Goal: Information Seeking & Learning: Check status

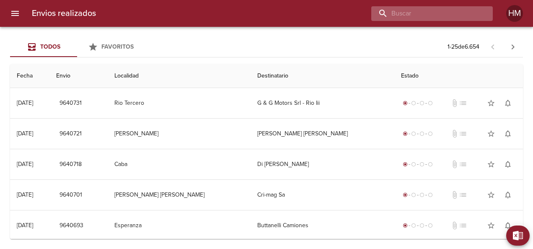
click at [443, 15] on input "buscar" at bounding box center [424, 13] width 107 height 15
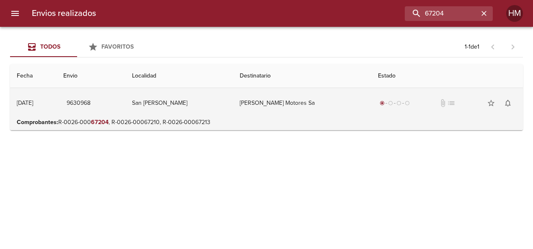
click at [275, 92] on td "Carabelli Motores Sa" at bounding box center [302, 103] width 138 height 30
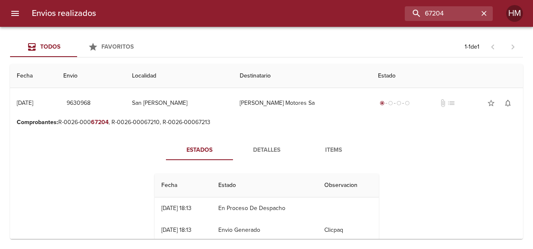
scroll to position [18, 0]
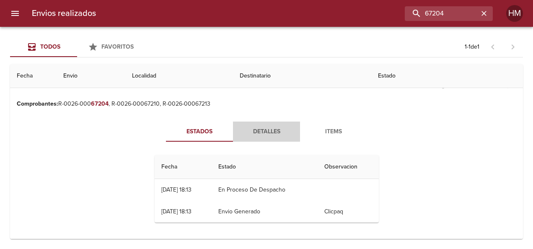
click at [256, 132] on span "Detalles" at bounding box center [266, 132] width 57 height 10
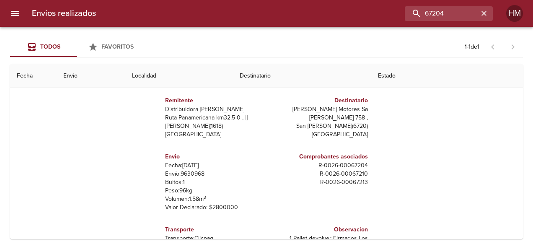
scroll to position [84, 0]
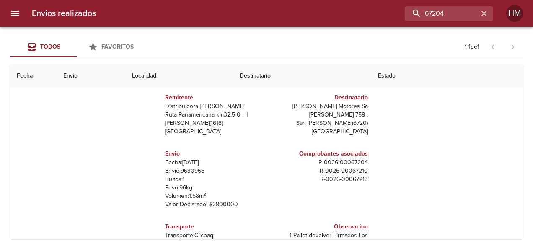
click at [187, 171] on p "Envío: 9630968" at bounding box center [214, 171] width 98 height 8
copy p "9630968"
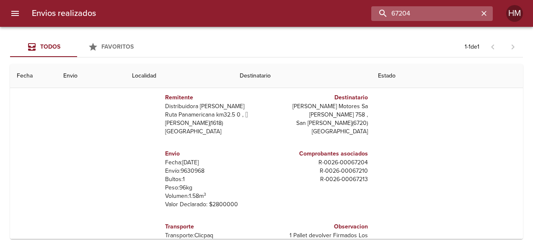
click at [456, 11] on input "67204" at bounding box center [424, 13] width 107 height 15
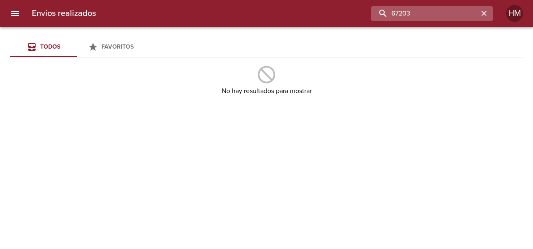
click at [421, 16] on input "67203" at bounding box center [424, 13] width 107 height 15
type input "6"
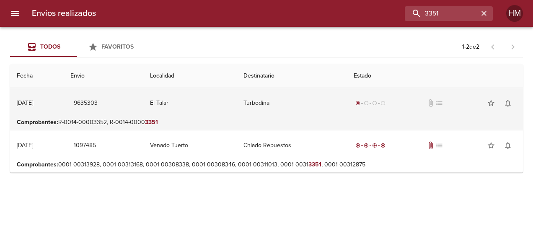
click at [307, 111] on td "Turbodina" at bounding box center [292, 103] width 111 height 30
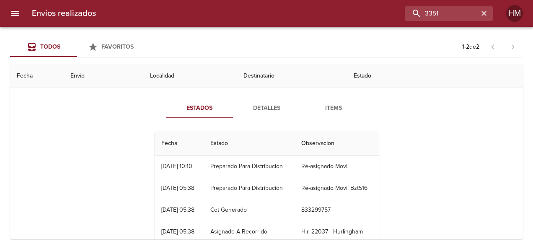
click at [254, 109] on span "Detalles" at bounding box center [266, 108] width 57 height 10
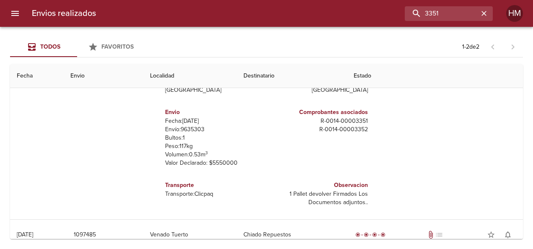
scroll to position [126, 0]
click at [188, 129] on p "Envío: 9635303" at bounding box center [214, 129] width 98 height 8
copy p "9635303"
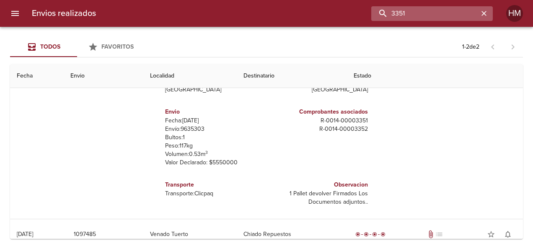
click at [461, 12] on input "3351" at bounding box center [424, 13] width 107 height 15
type input "3"
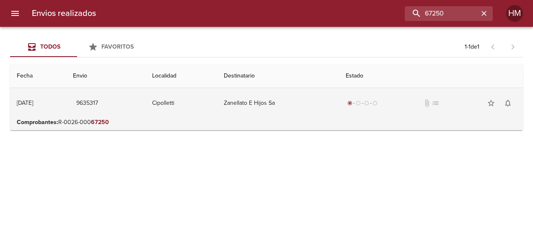
click at [312, 98] on td "Zanellato E Hijos Sa" at bounding box center [278, 103] width 122 height 30
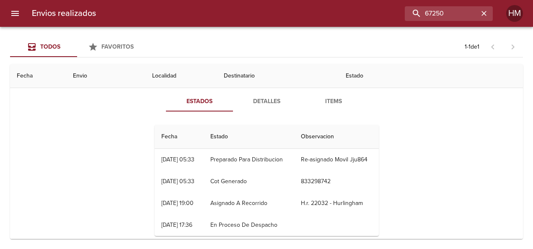
scroll to position [37, 0]
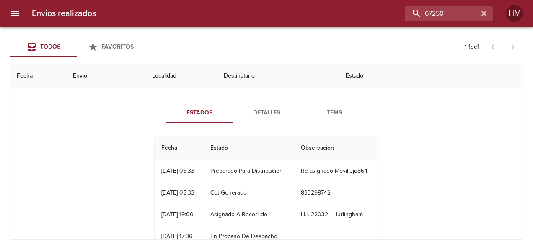
click at [267, 108] on span "Detalles" at bounding box center [266, 113] width 57 height 10
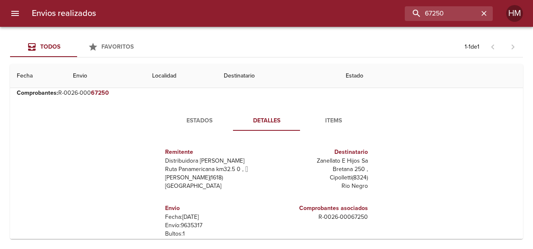
scroll to position [42, 0]
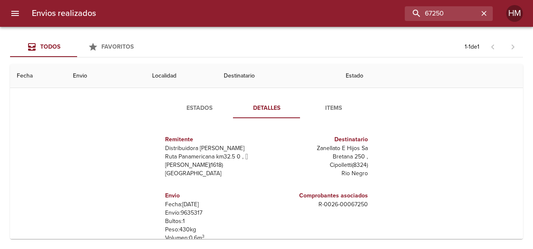
click at [189, 211] on p "Envío: 9635317" at bounding box center [214, 213] width 98 height 8
copy p "9635317"
click at [190, 106] on span "Estados" at bounding box center [199, 108] width 57 height 10
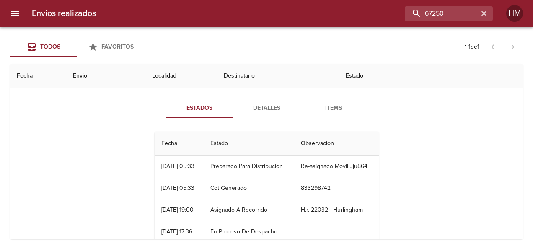
click at [199, 106] on span "Estados" at bounding box center [199, 108] width 57 height 10
click at [251, 106] on span "Detalles" at bounding box center [266, 108] width 57 height 10
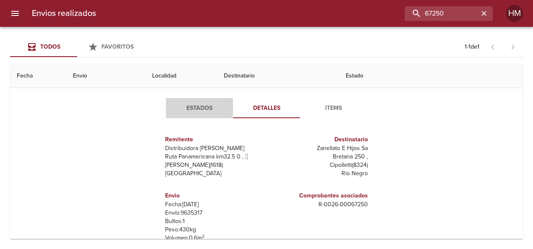
click at [196, 106] on span "Estados" at bounding box center [199, 108] width 57 height 10
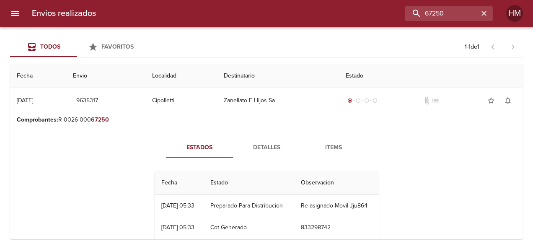
scroll to position [0, 0]
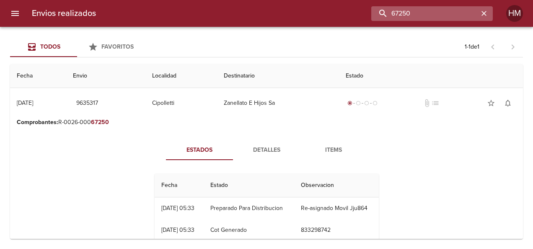
click at [468, 15] on input "67250" at bounding box center [424, 13] width 107 height 15
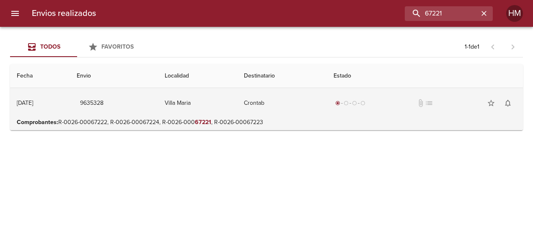
click at [365, 101] on span "radio_button_unchecked" at bounding box center [362, 103] width 5 height 5
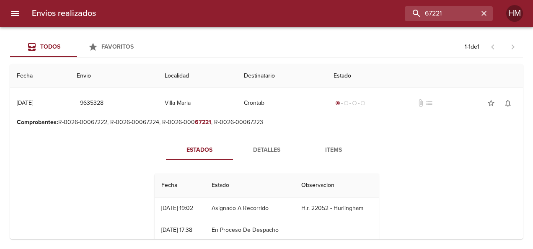
click at [262, 148] on span "Detalles" at bounding box center [266, 150] width 57 height 10
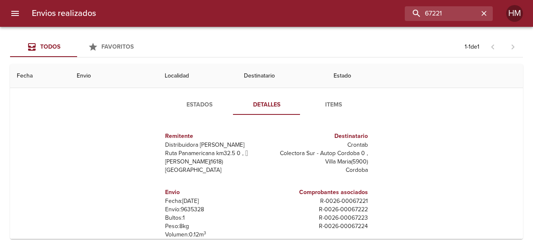
scroll to position [84, 0]
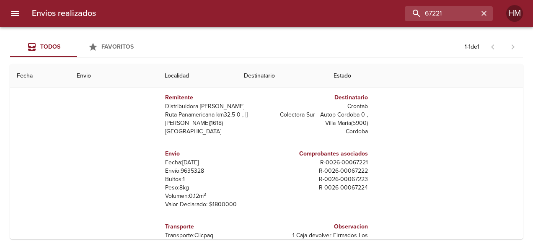
click at [184, 167] on p "Envío: 9635328" at bounding box center [214, 171] width 98 height 8
click at [187, 168] on p "Envío: 9635328" at bounding box center [214, 171] width 98 height 8
copy p "9635328"
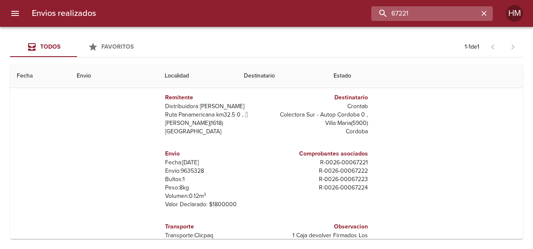
click at [458, 13] on input "67221" at bounding box center [424, 13] width 107 height 15
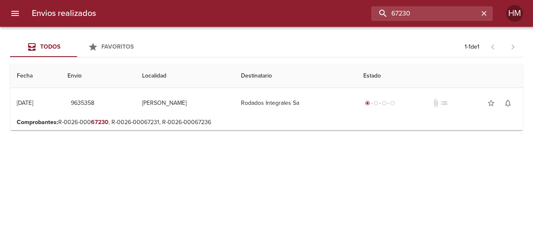
scroll to position [0, 0]
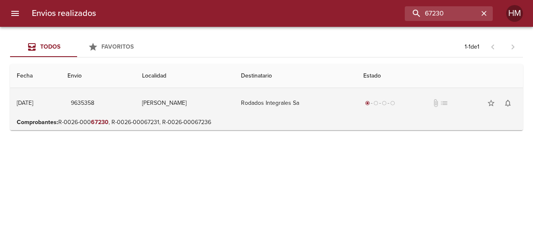
click at [270, 97] on td "Rodados Integrales Sa" at bounding box center [295, 103] width 122 height 30
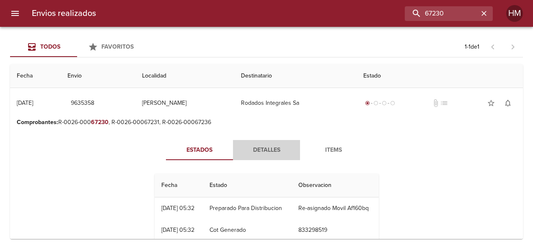
click at [268, 152] on span "Detalles" at bounding box center [266, 150] width 57 height 10
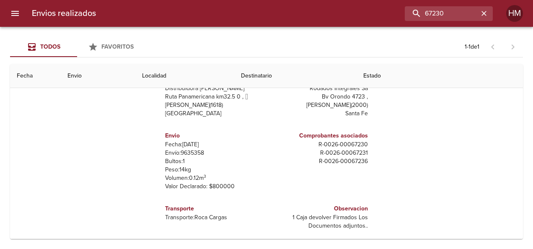
scroll to position [106, 0]
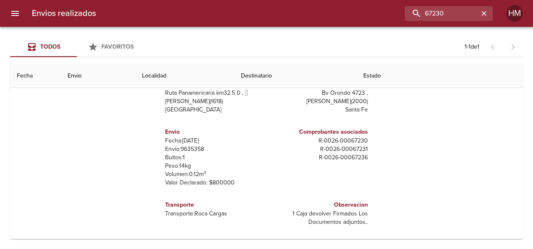
click at [192, 147] on p "Envío: 9635358" at bounding box center [214, 149] width 98 height 8
copy p "9635358"
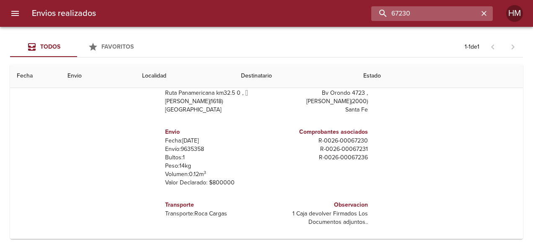
click at [449, 13] on input "67230" at bounding box center [424, 13] width 107 height 15
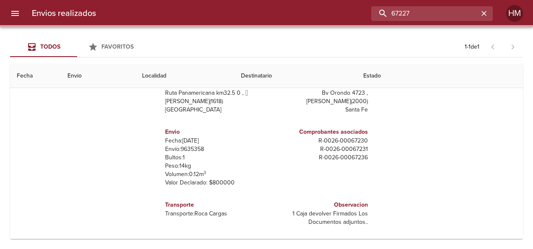
scroll to position [0, 0]
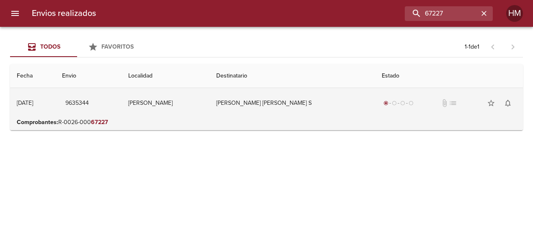
click at [332, 94] on td "Benedetti Ivan A Y Benedetti S" at bounding box center [293, 103] width 166 height 30
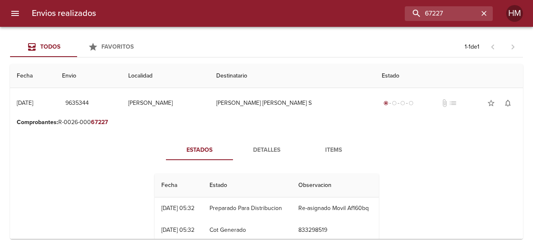
click at [266, 155] on button "Detalles" at bounding box center [266, 150] width 67 height 20
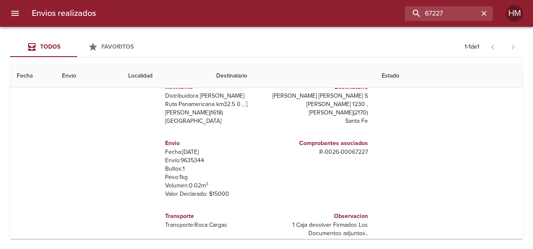
scroll to position [106, 0]
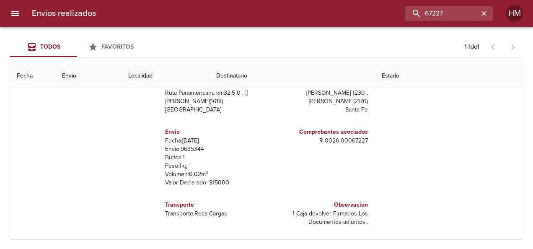
click at [196, 149] on p "Envío: 9635344" at bounding box center [214, 149] width 98 height 8
copy p "9635344"
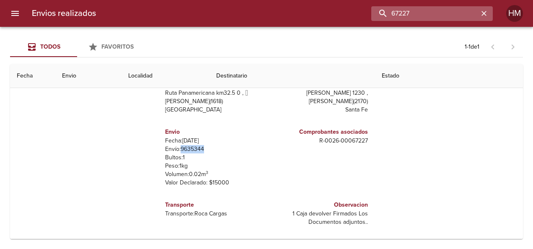
click at [450, 18] on input "67227" at bounding box center [424, 13] width 107 height 15
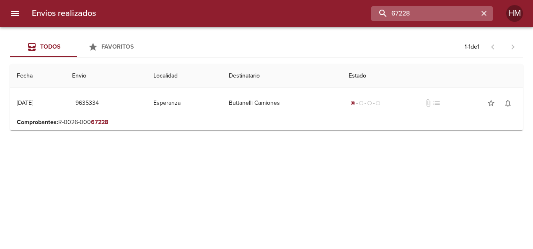
scroll to position [0, 0]
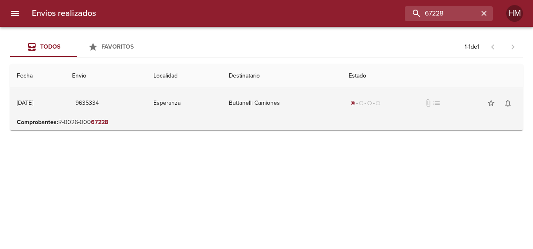
click at [277, 111] on td "Buttanelli Camiones" at bounding box center [282, 103] width 120 height 30
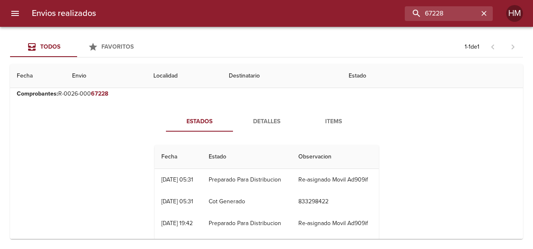
scroll to position [42, 0]
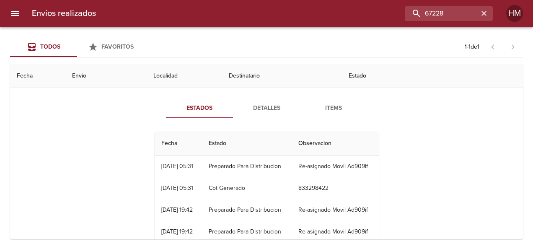
click at [263, 99] on button "Detalles" at bounding box center [266, 108] width 67 height 20
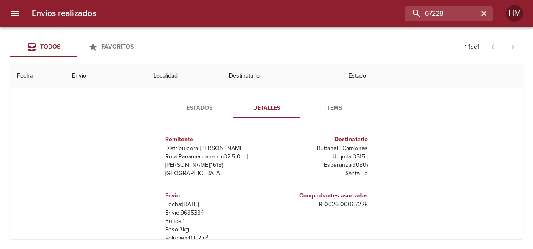
click at [187, 209] on p "Envío: 9635334" at bounding box center [214, 213] width 98 height 8
click at [194, 215] on p "Envío: 9635334" at bounding box center [214, 213] width 98 height 8
copy p "9635334"
drag, startPoint x: 456, startPoint y: 10, endPoint x: 301, endPoint y: 12, distance: 155.1
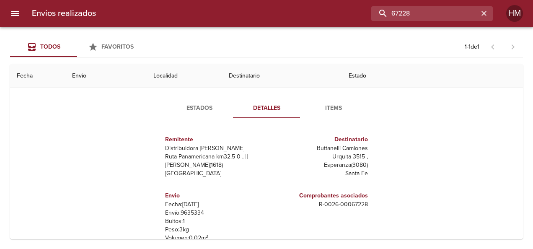
click at [301, 12] on div "67228" at bounding box center [298, 13] width 390 height 15
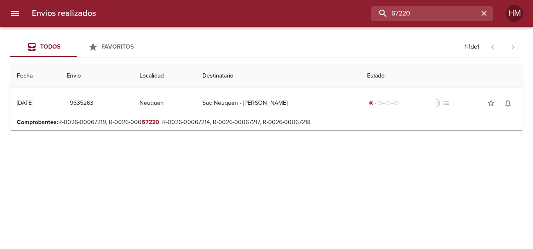
scroll to position [0, 0]
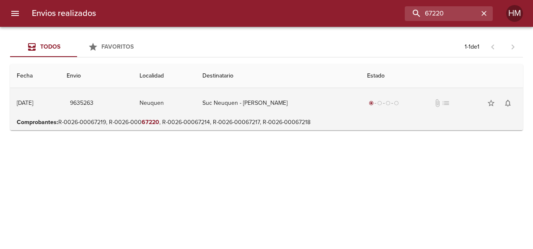
click at [320, 113] on td "Suc Neuquen - Cummins Argentin" at bounding box center [278, 103] width 165 height 30
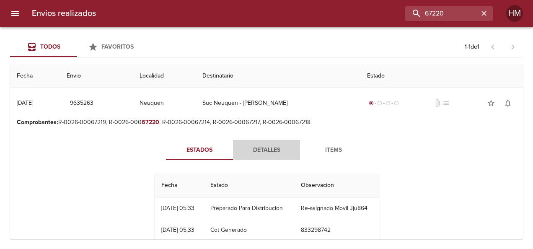
click at [267, 151] on span "Detalles" at bounding box center [266, 150] width 57 height 10
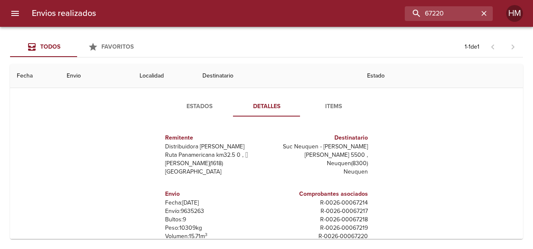
scroll to position [84, 0]
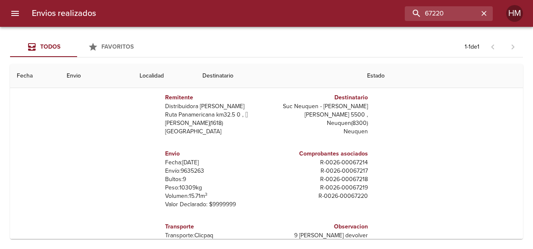
click at [199, 170] on p "Envío: 9635263" at bounding box center [214, 171] width 98 height 8
click at [196, 171] on p "Envío: 9635263" at bounding box center [214, 171] width 98 height 8
copy p "9635263"
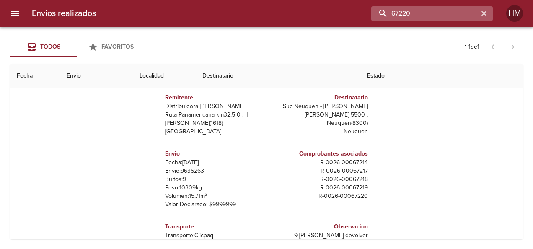
click at [458, 13] on input "67220" at bounding box center [424, 13] width 107 height 15
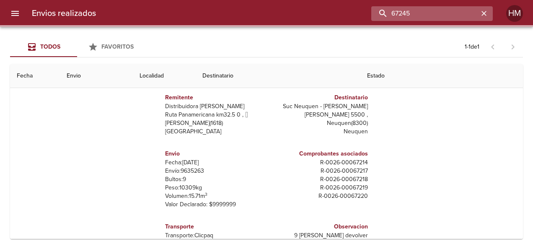
scroll to position [0, 0]
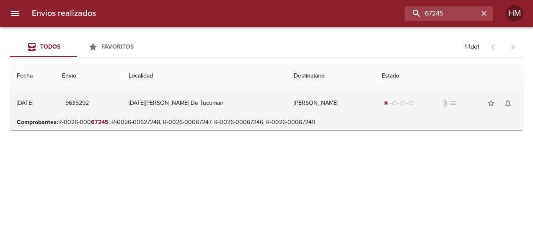
click at [337, 115] on td "Agricola Garcia Sa" at bounding box center [331, 103] width 88 height 30
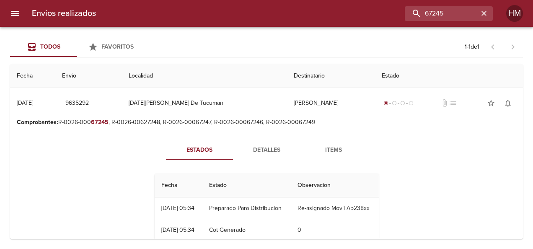
click at [278, 148] on span "Detalles" at bounding box center [266, 150] width 57 height 10
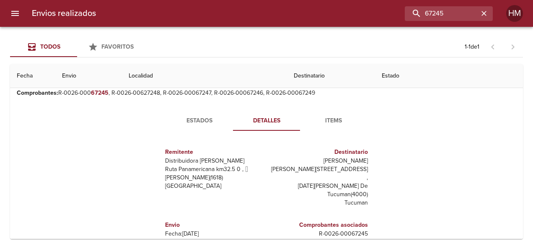
scroll to position [42, 0]
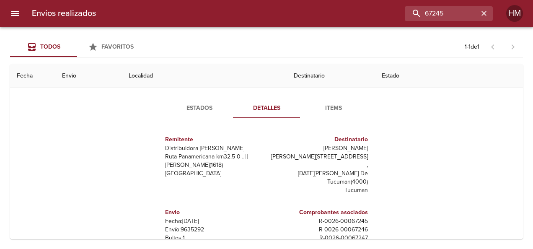
click at [193, 225] on p "Envío: 9635292" at bounding box center [214, 229] width 98 height 8
copy p "9635292"
click at [270, 186] on p "Tucuman" at bounding box center [319, 190] width 98 height 8
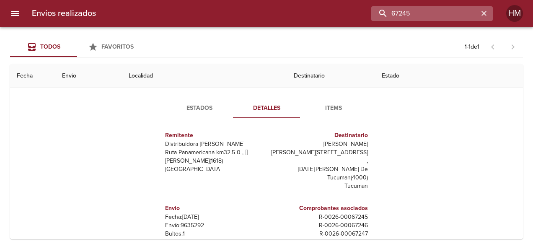
click at [449, 6] on input "67245" at bounding box center [424, 13] width 107 height 15
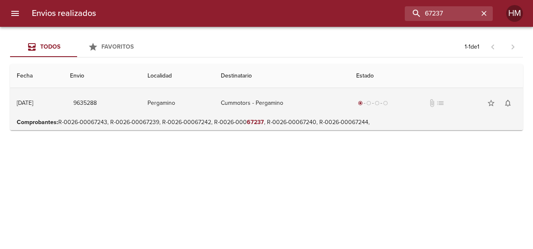
click at [300, 102] on td "Cummotors - Pergamino" at bounding box center [281, 103] width 135 height 30
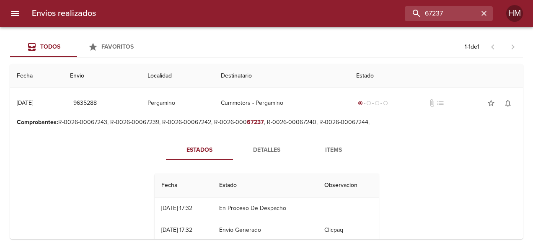
click at [254, 153] on span "Detalles" at bounding box center [266, 150] width 57 height 10
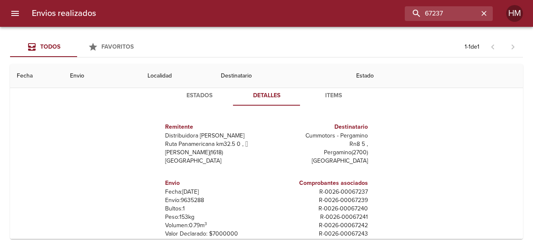
scroll to position [84, 0]
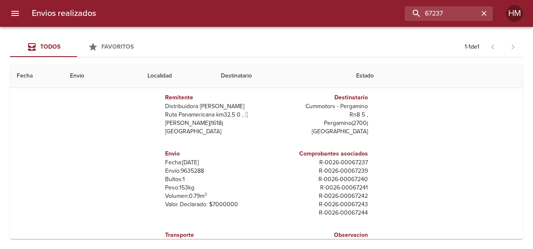
click at [185, 170] on p "Envío: 9635288" at bounding box center [214, 171] width 98 height 8
copy p "9635288"
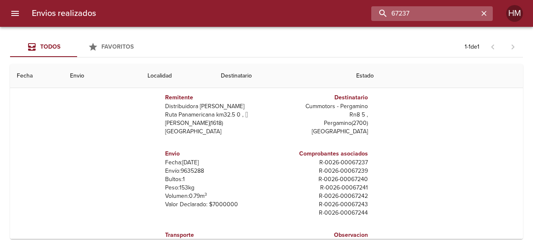
click at [453, 13] on input "67237" at bounding box center [424, 13] width 107 height 15
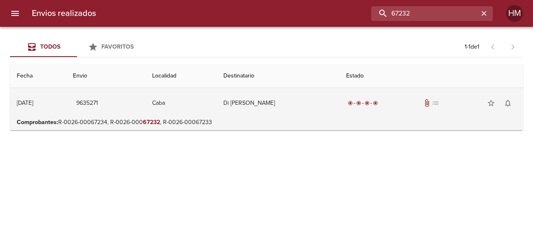
scroll to position [0, 0]
click at [337, 101] on td "Di Chiara Nicolas" at bounding box center [278, 103] width 122 height 30
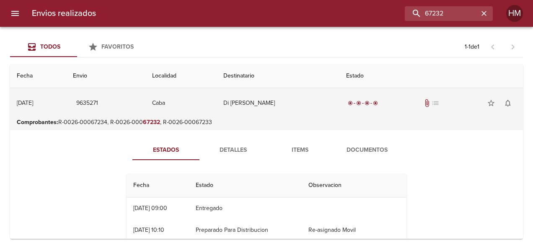
click at [261, 107] on td "Di Chiara Nicolas" at bounding box center [278, 103] width 122 height 30
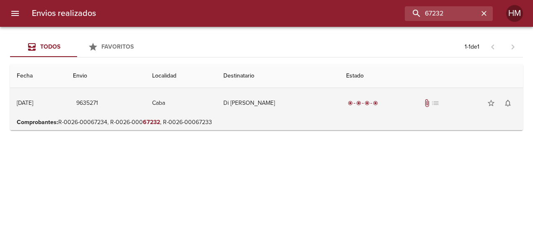
click at [261, 107] on td "Di Chiara Nicolas" at bounding box center [278, 103] width 122 height 30
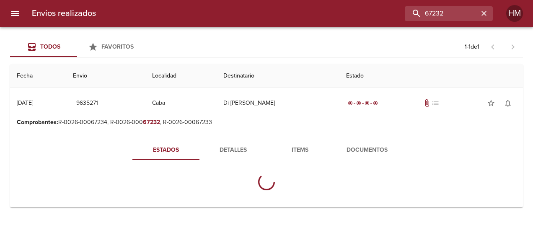
click at [242, 145] on span "Detalles" at bounding box center [233, 150] width 57 height 10
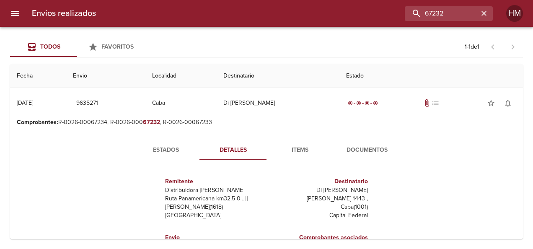
scroll to position [84, 0]
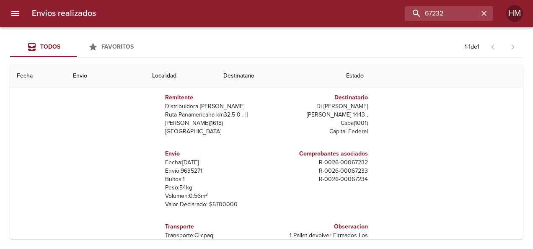
click at [184, 170] on p "Envío: 9635271" at bounding box center [214, 171] width 98 height 8
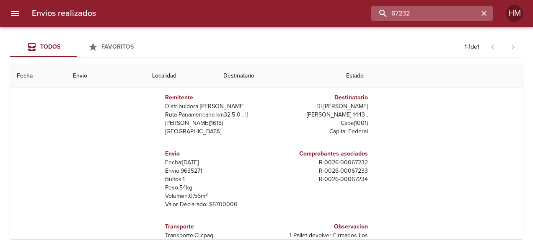
click at [465, 15] on input "67232" at bounding box center [424, 13] width 107 height 15
type input "67225"
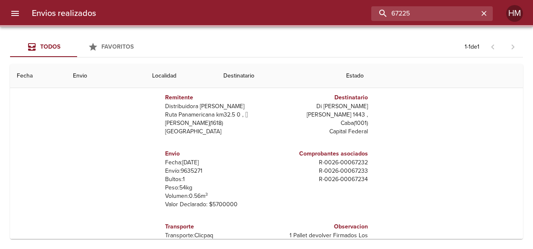
scroll to position [0, 0]
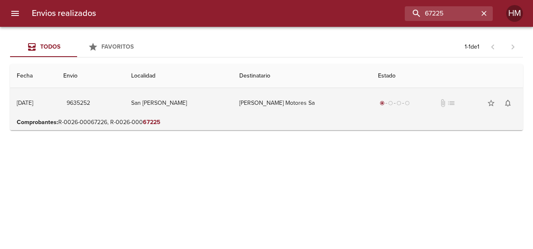
click at [340, 109] on td "Carabelli Motores Sa" at bounding box center [302, 103] width 139 height 30
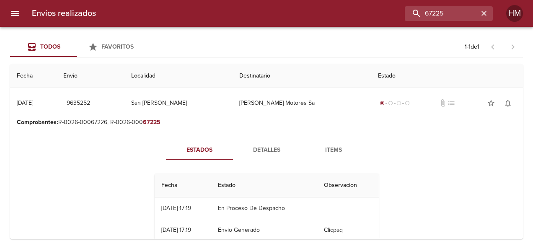
click at [285, 146] on span "Detalles" at bounding box center [266, 150] width 57 height 10
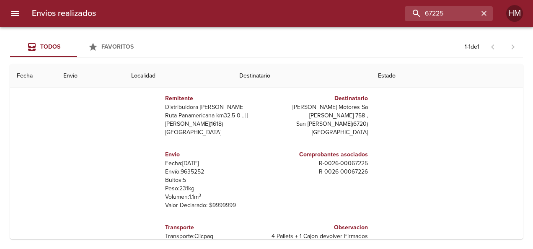
scroll to position [84, 0]
click at [192, 170] on p "Envío: 9635252" at bounding box center [214, 171] width 98 height 8
